Goal: Task Accomplishment & Management: Manage account settings

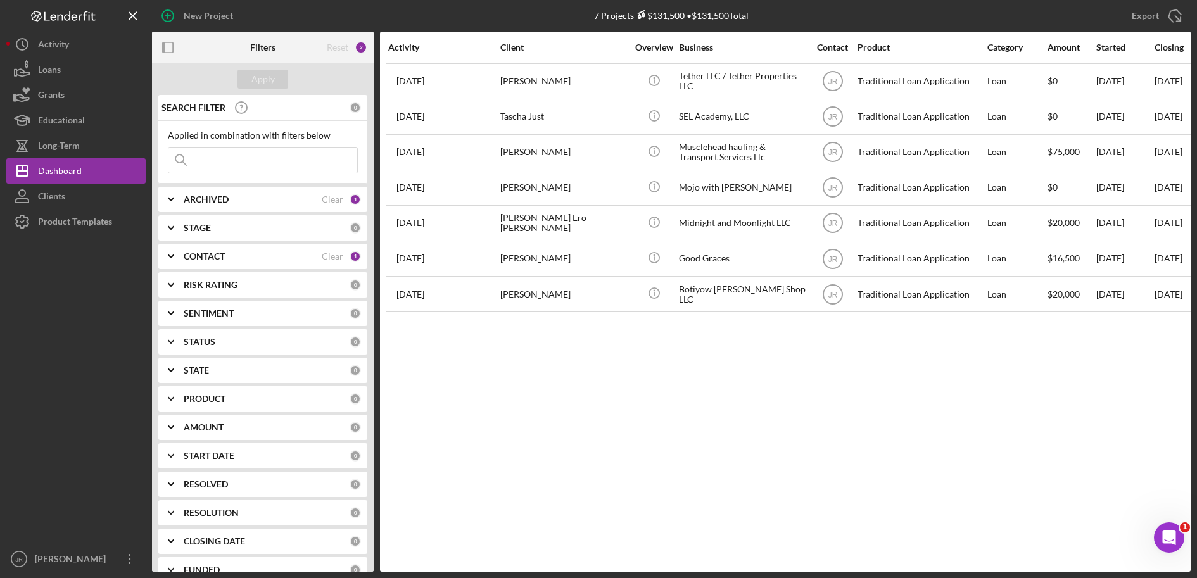
click at [669, 425] on div "Activity Client Overview Business Contact Product Category Amount Started Closi…" at bounding box center [785, 302] width 811 height 540
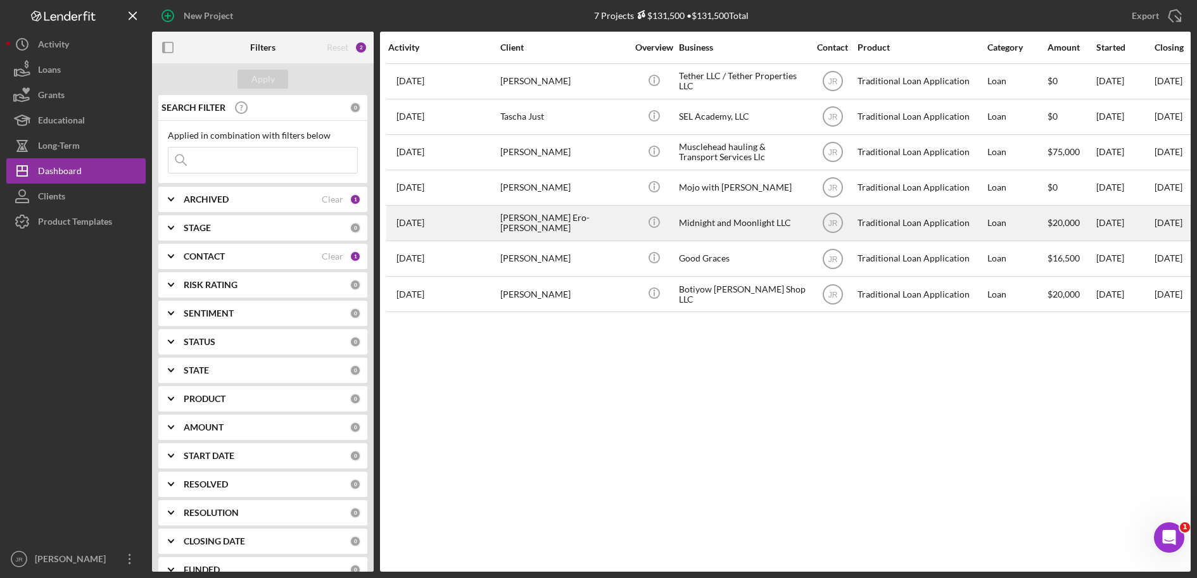
click at [549, 227] on div "[PERSON_NAME] Ero-[PERSON_NAME]" at bounding box center [564, 224] width 127 height 34
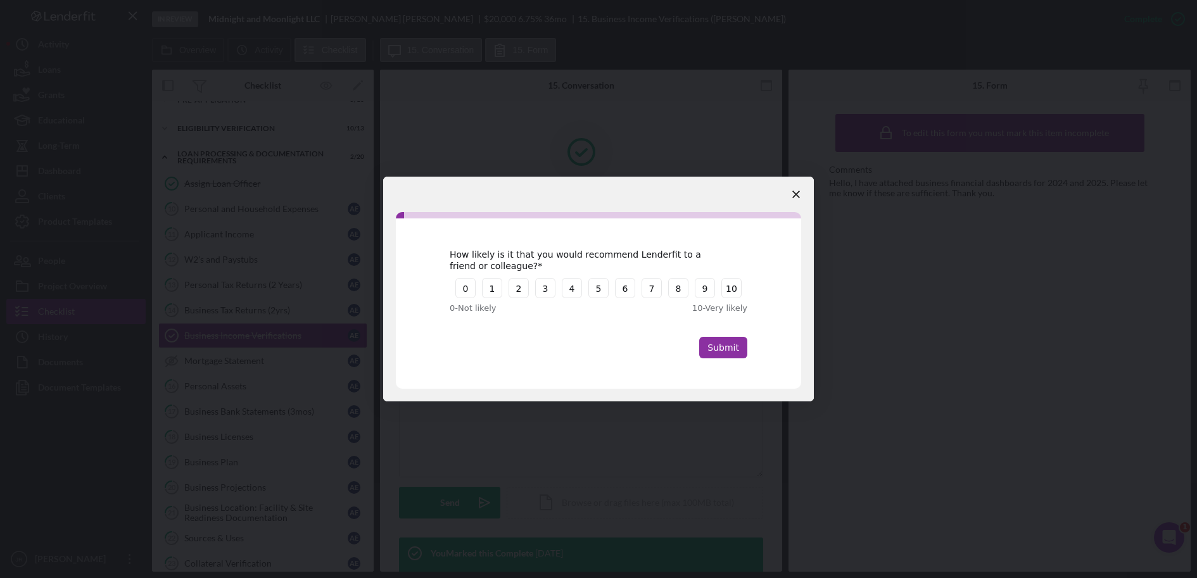
click at [801, 189] on span "Close survey" at bounding box center [796, 194] width 35 height 35
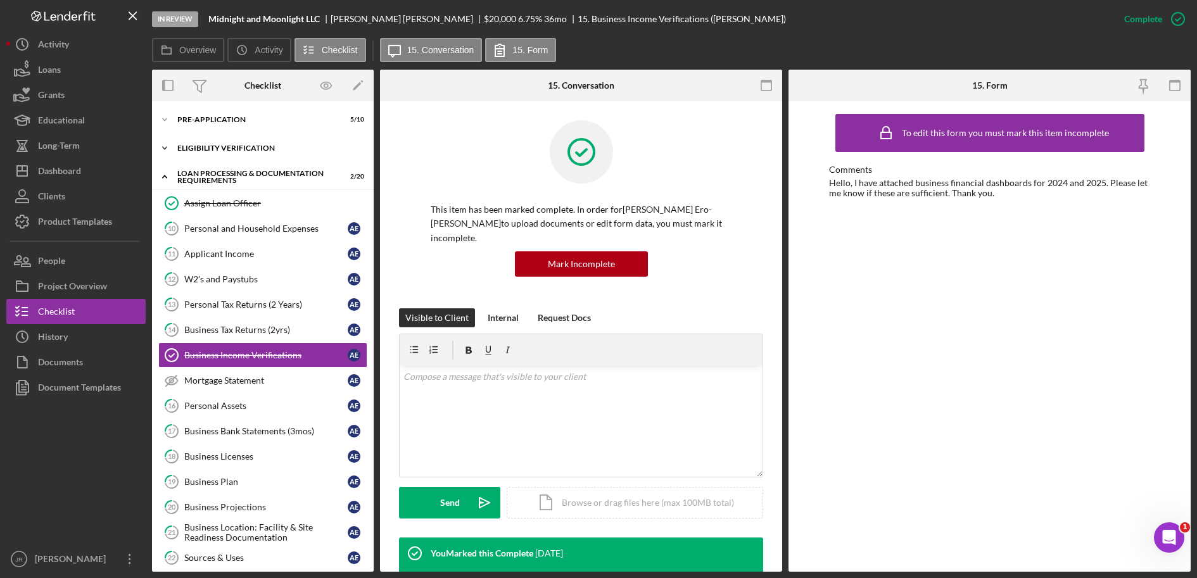
click at [211, 141] on div "Icon/Expander Eligibility Verification 10 / 13" at bounding box center [263, 148] width 222 height 25
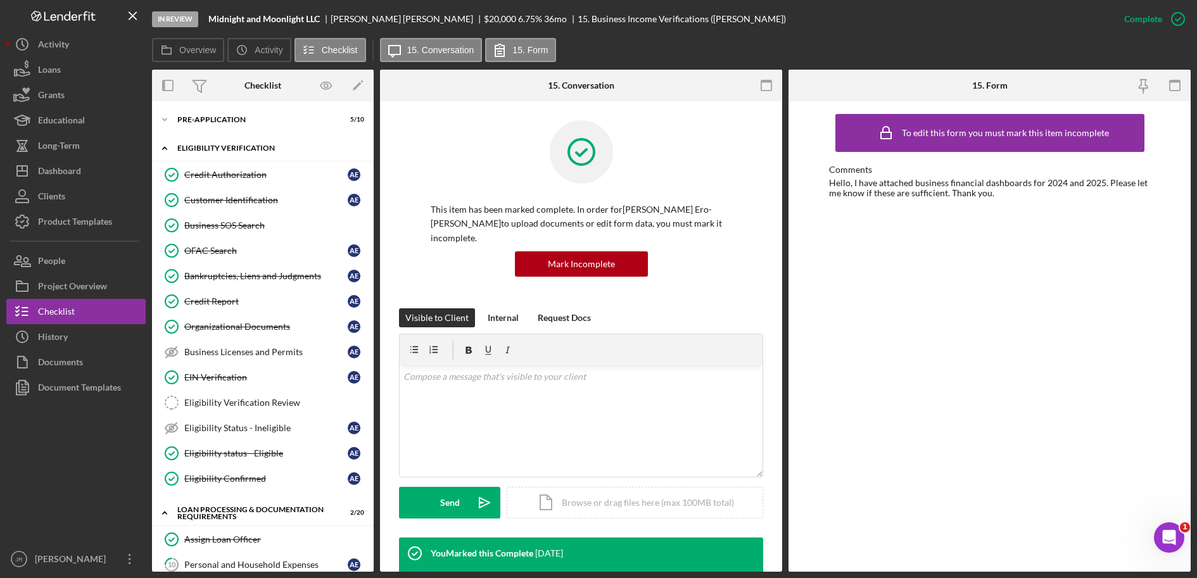
click at [211, 141] on div "Icon/Expander Eligibility Verification 10 / 13" at bounding box center [263, 149] width 222 height 26
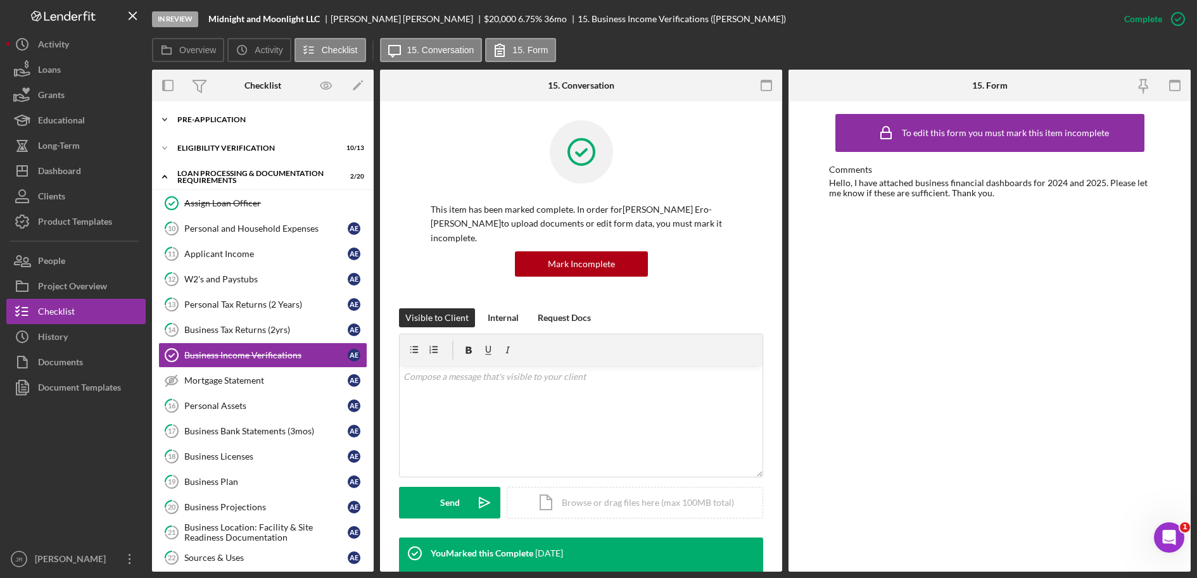
click at [208, 113] on div "Icon/Expander Pre-Application 5 / 10" at bounding box center [263, 119] width 222 height 25
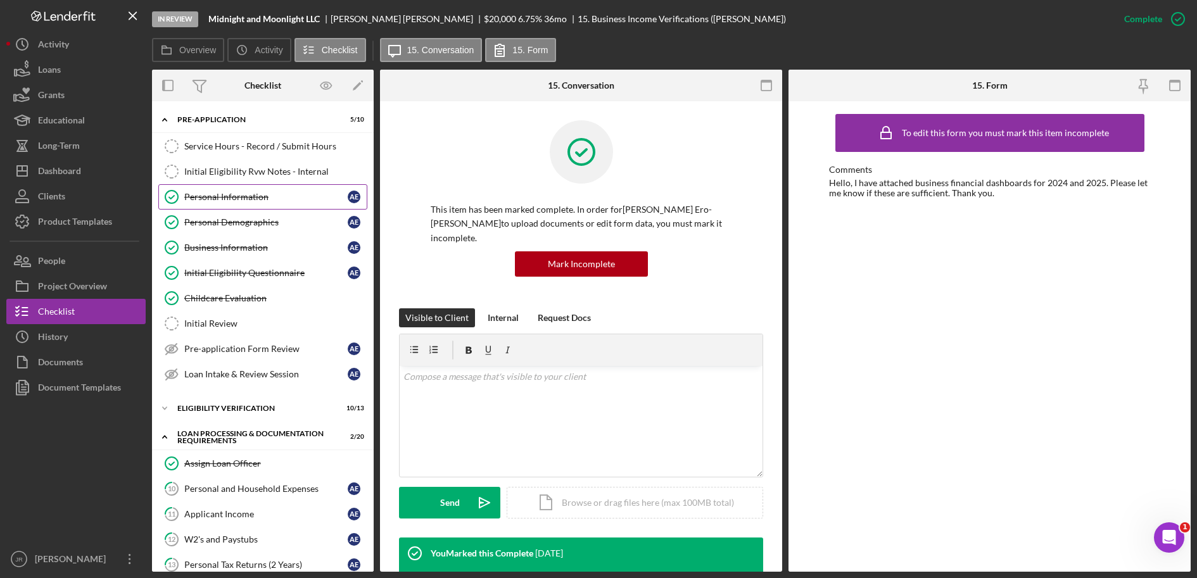
click at [257, 194] on div "Personal Information" at bounding box center [265, 197] width 163 height 10
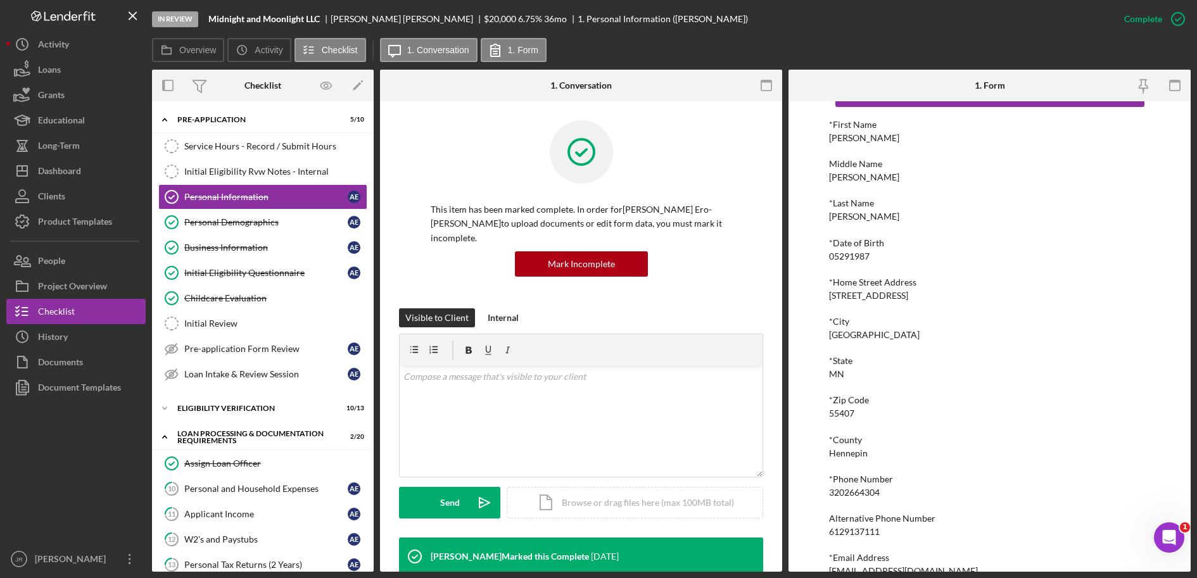
scroll to position [68, 0]
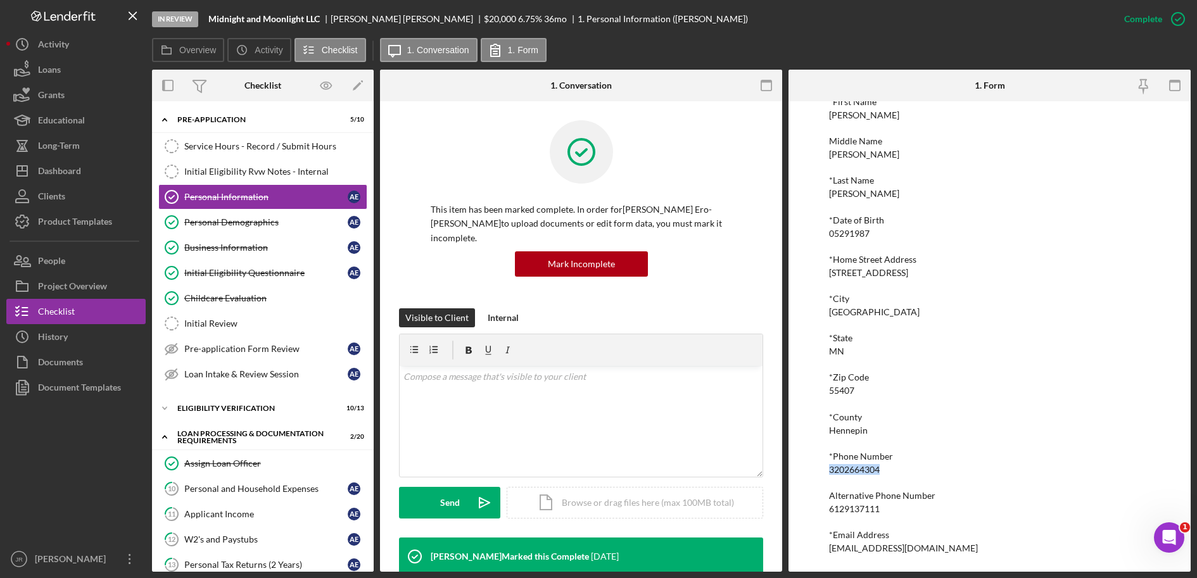
drag, startPoint x: 889, startPoint y: 471, endPoint x: 821, endPoint y: 468, distance: 67.9
click at [821, 468] on div "To edit this form you must mark this item incomplete *First Name [PERSON_NAME] …" at bounding box center [990, 336] width 402 height 471
drag, startPoint x: 821, startPoint y: 468, endPoint x: 854, endPoint y: 471, distance: 33.1
copy div "3202664304"
